Goal: Check status: Check status

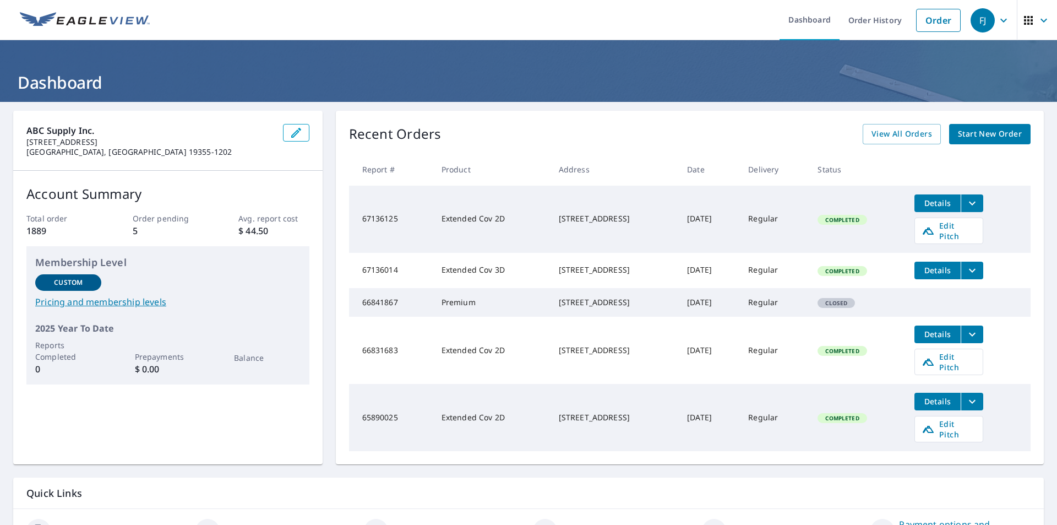
click at [949, 202] on span "Details" at bounding box center [937, 203] width 33 height 10
click at [979, 264] on icon "filesDropdownBtn-67136014" at bounding box center [972, 270] width 13 height 13
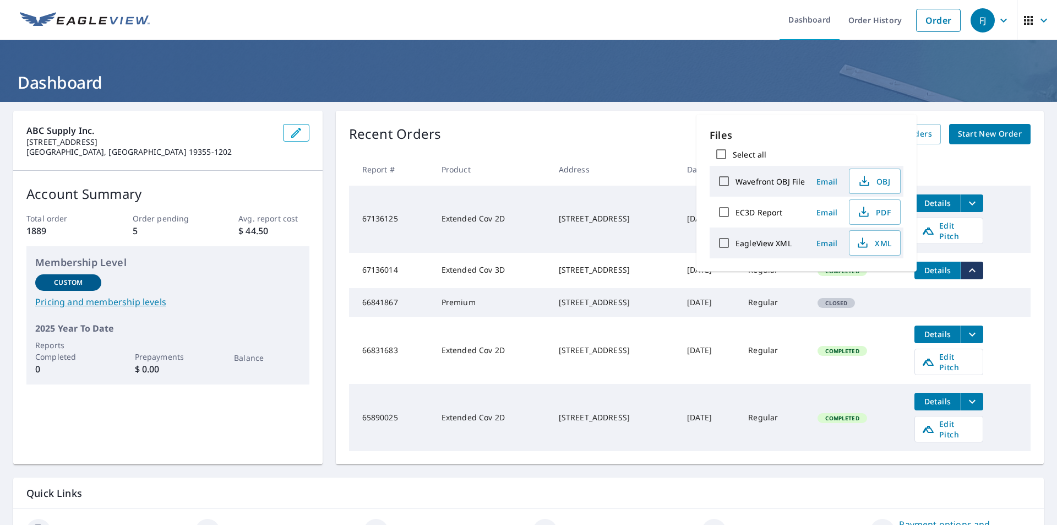
click at [1032, 180] on div "Recent Orders View All Orders Start New Order Report # Product Address Date Del…" at bounding box center [690, 288] width 708 height 354
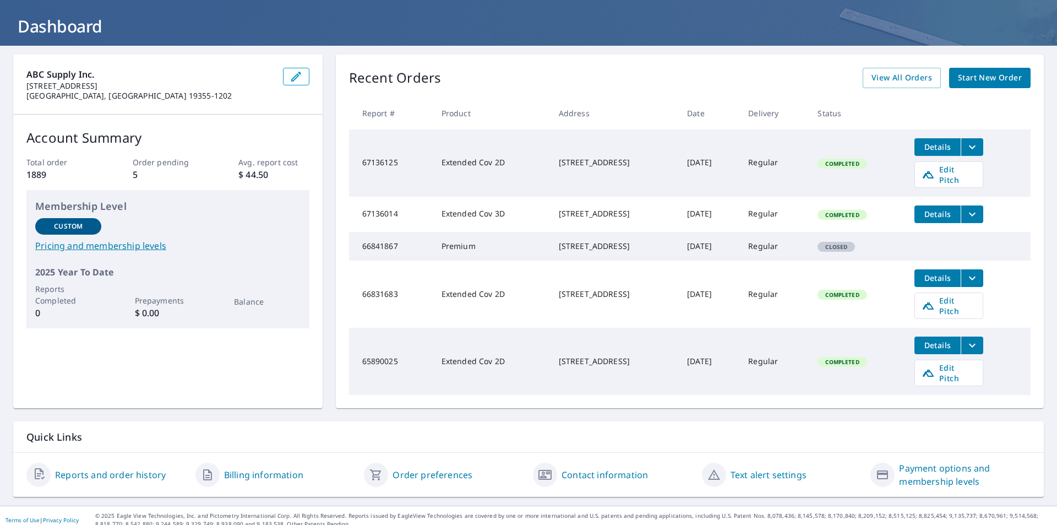
scroll to position [57, 0]
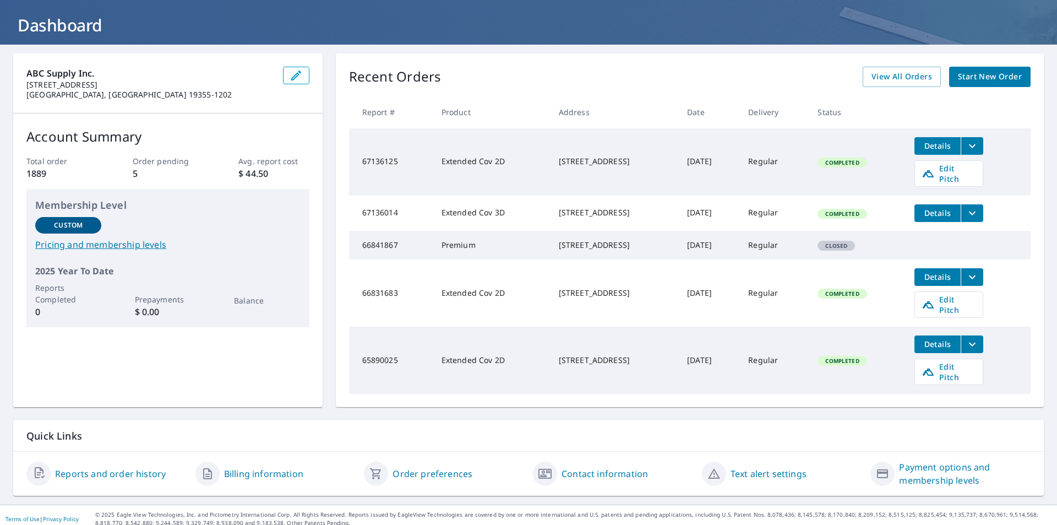
click at [149, 469] on link "Reports and order history" at bounding box center [110, 473] width 111 height 13
